Goal: Check status: Check status

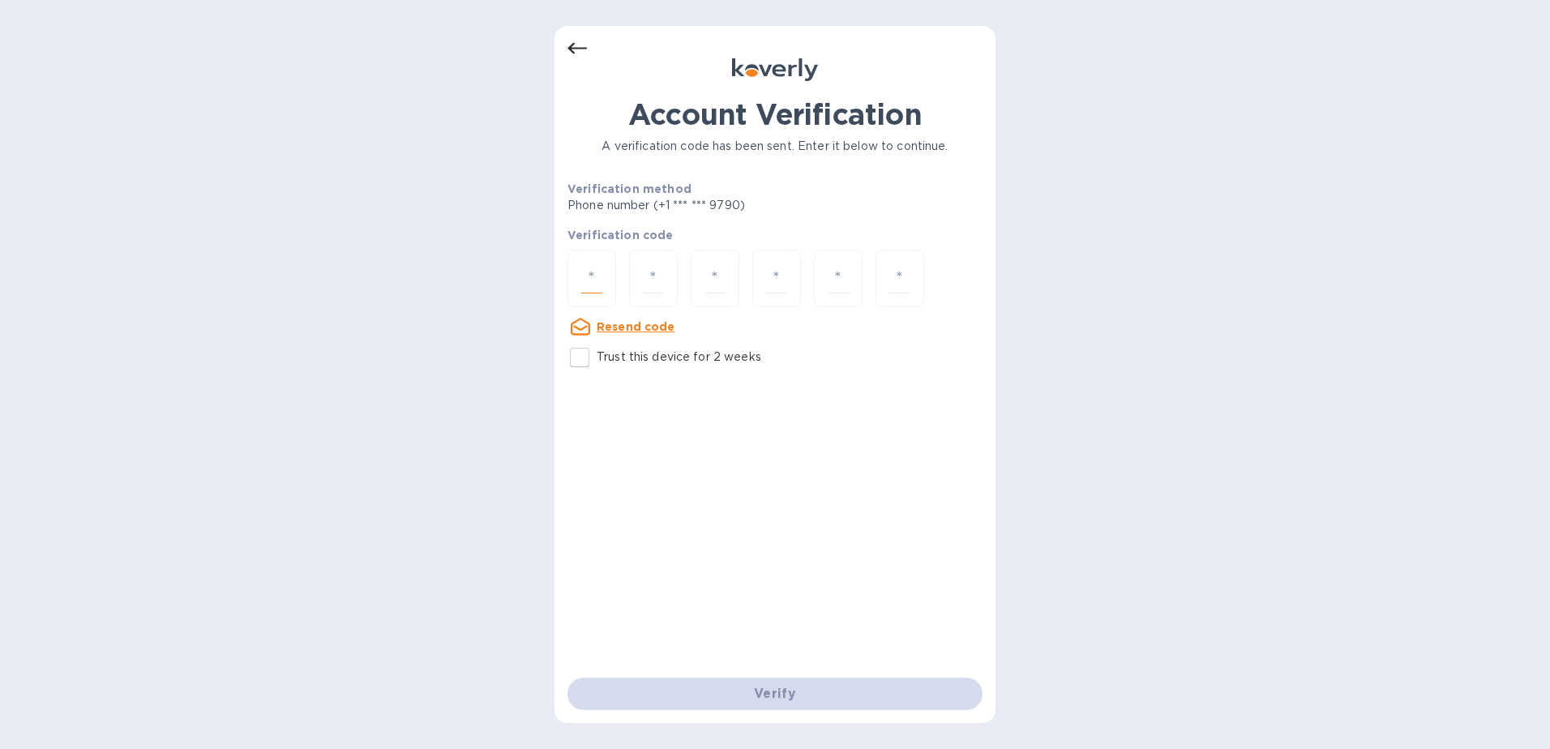
click at [585, 278] on input "number" at bounding box center [591, 278] width 21 height 30
type input "4"
type input "6"
type input "0"
type input "5"
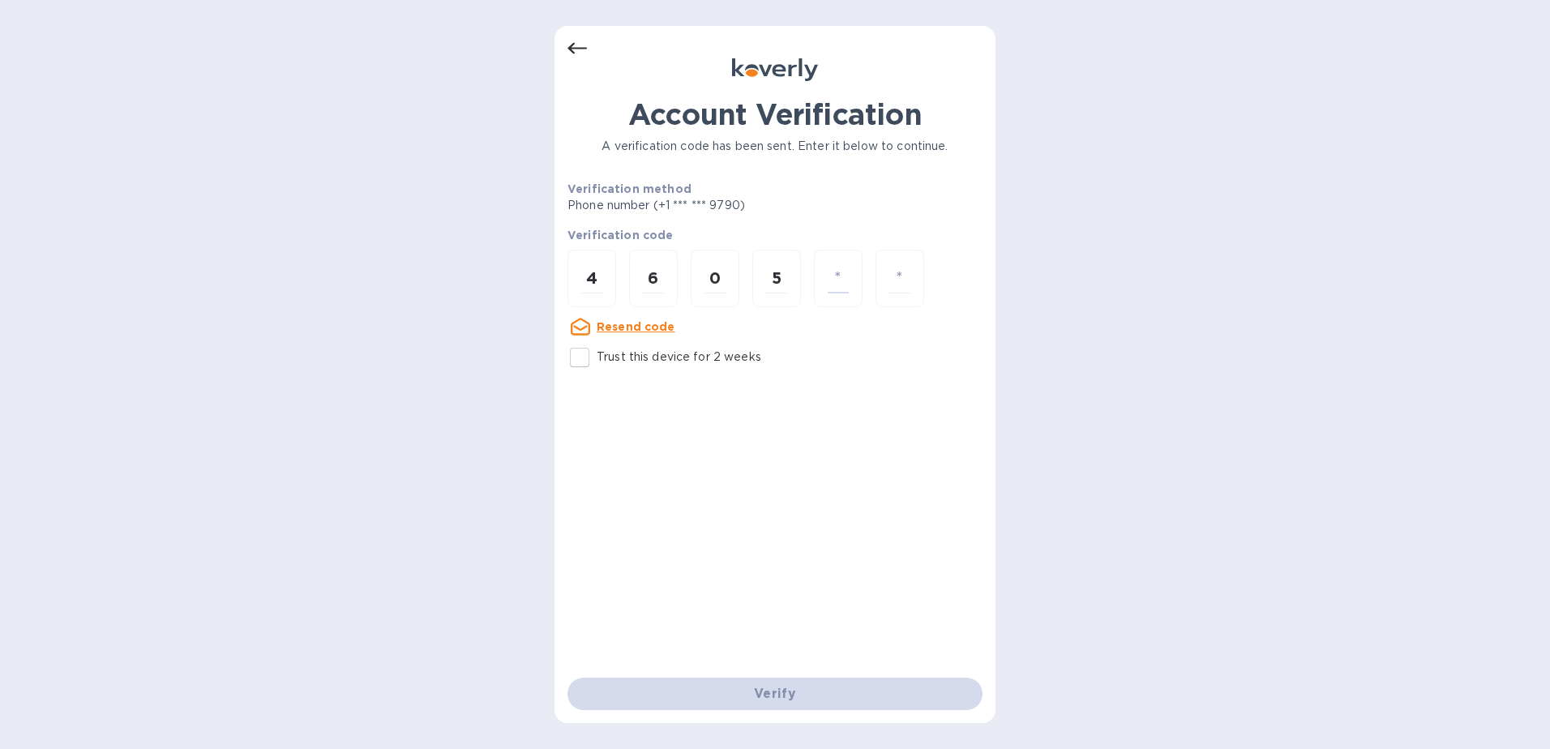
type input "1"
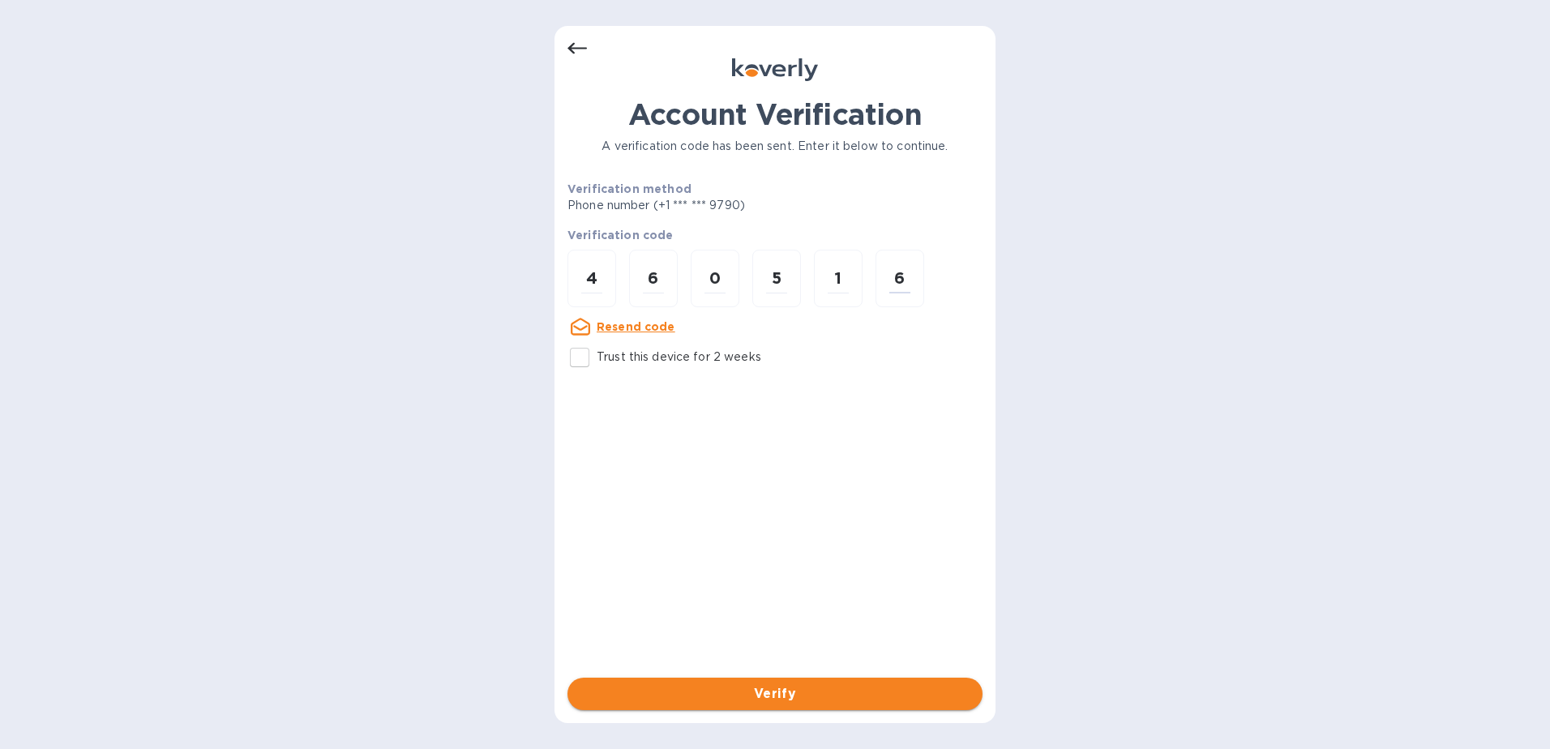
type input "6"
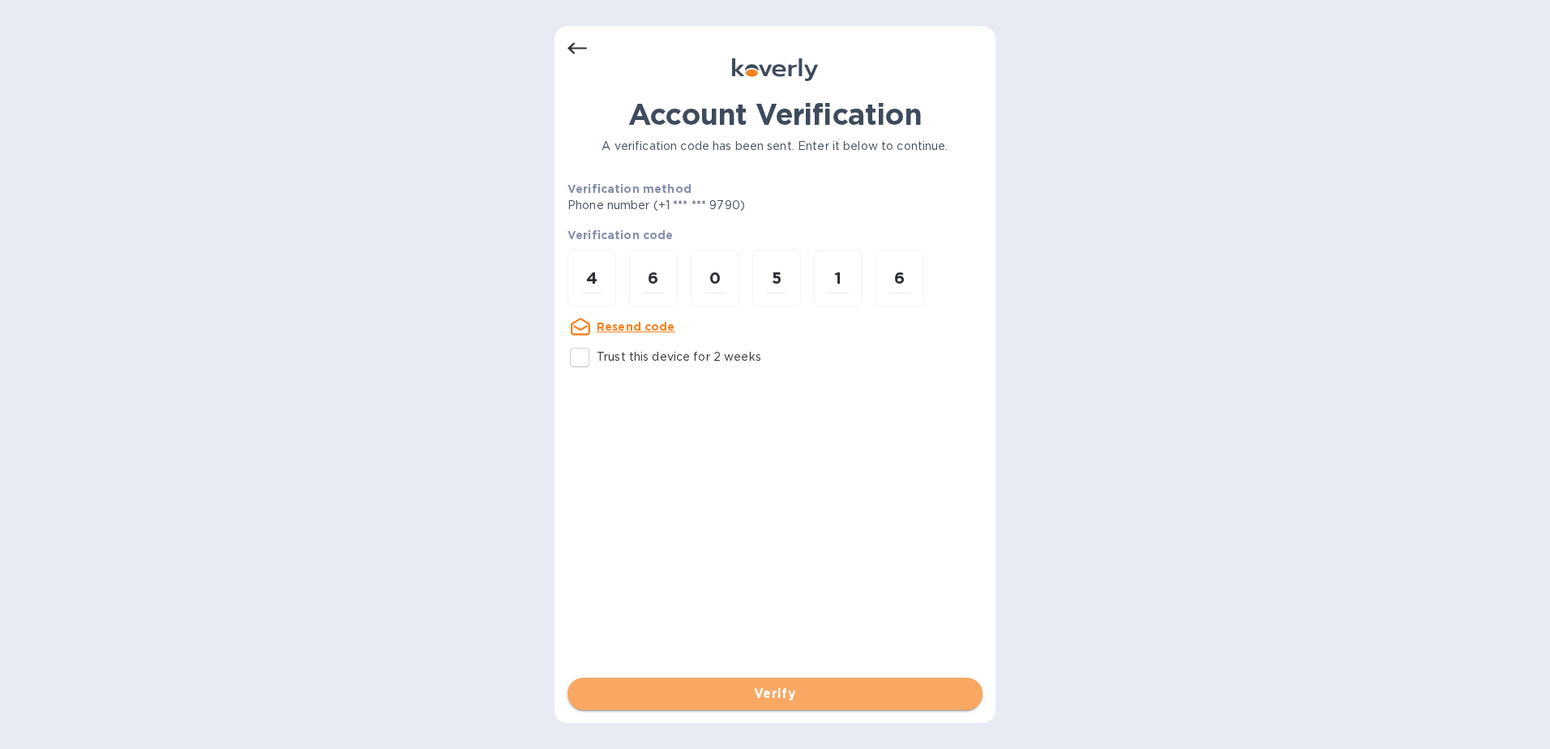
click at [815, 699] on span "Verify" at bounding box center [774, 693] width 389 height 19
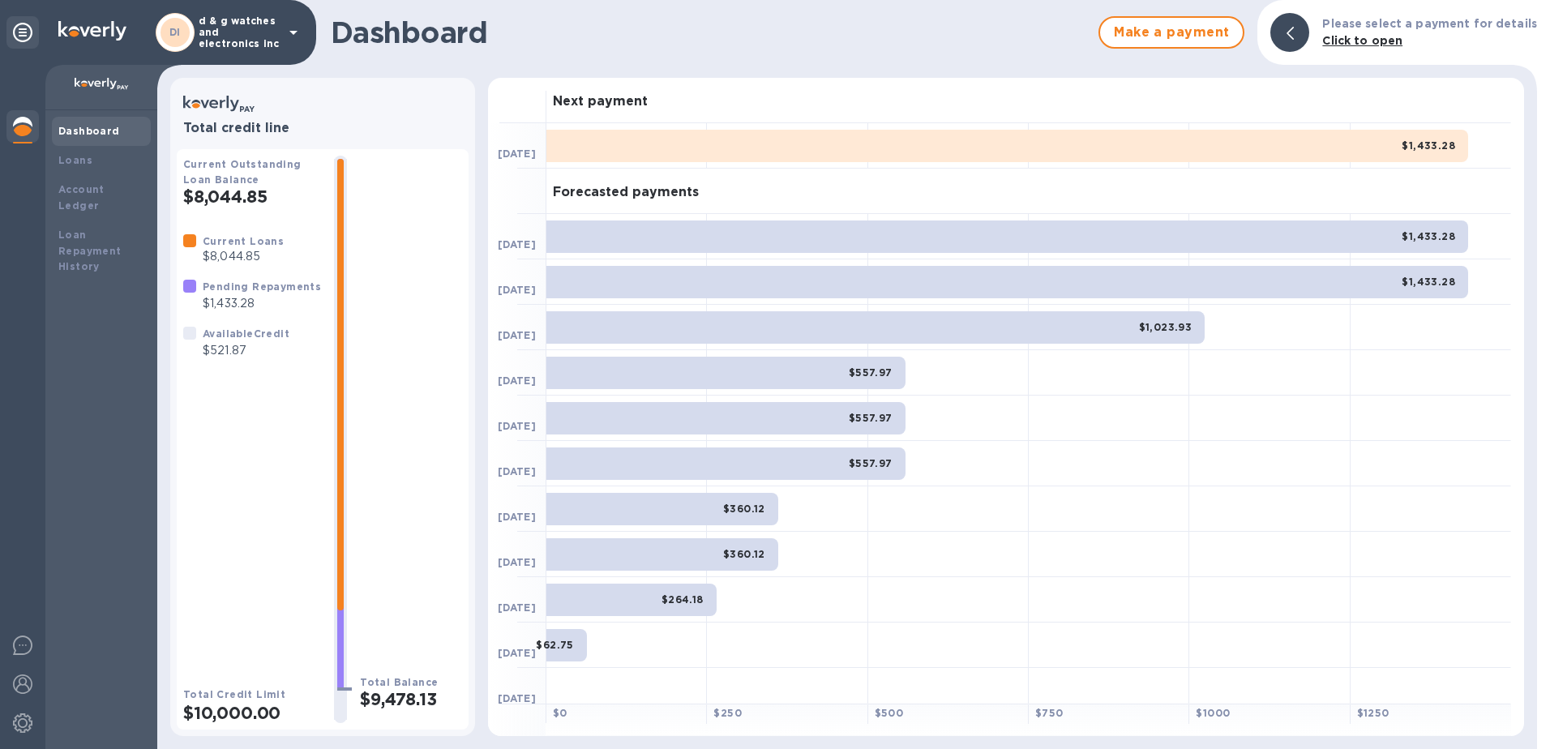
drag, startPoint x: 1415, startPoint y: 25, endPoint x: 1154, endPoint y: 94, distance: 270.7
click at [1154, 94] on div "Next payment" at bounding box center [1028, 100] width 965 height 45
